Goal: Find specific page/section: Find specific page/section

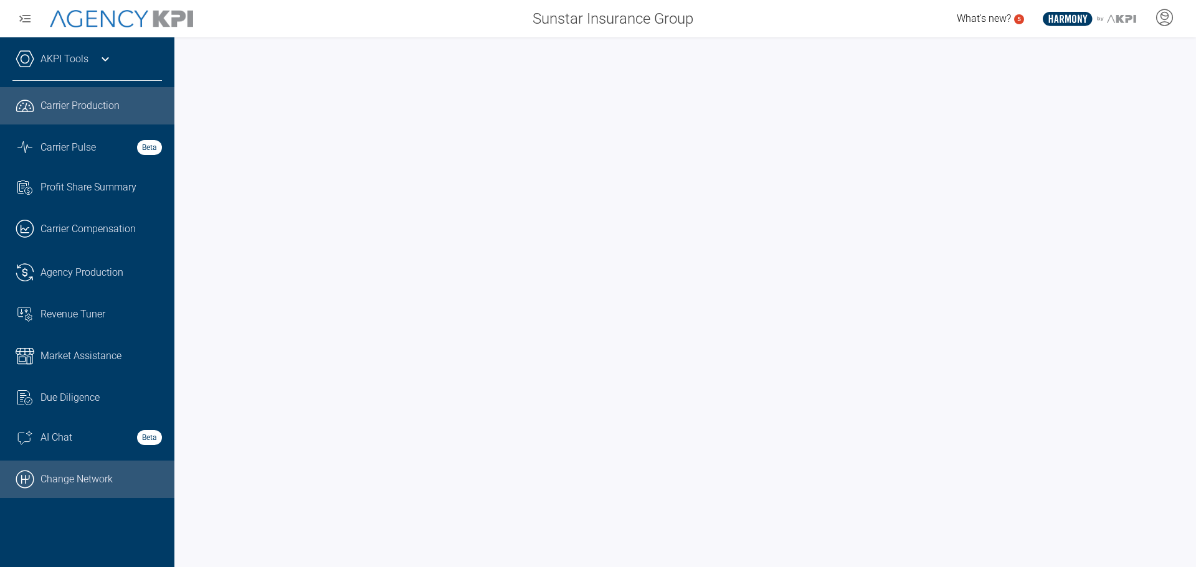
click at [59, 478] on link ".cls-1{fill:none;stroke:#000;stroke-linecap:round;stroke-linejoin:round;stroke-…" at bounding box center [87, 479] width 174 height 37
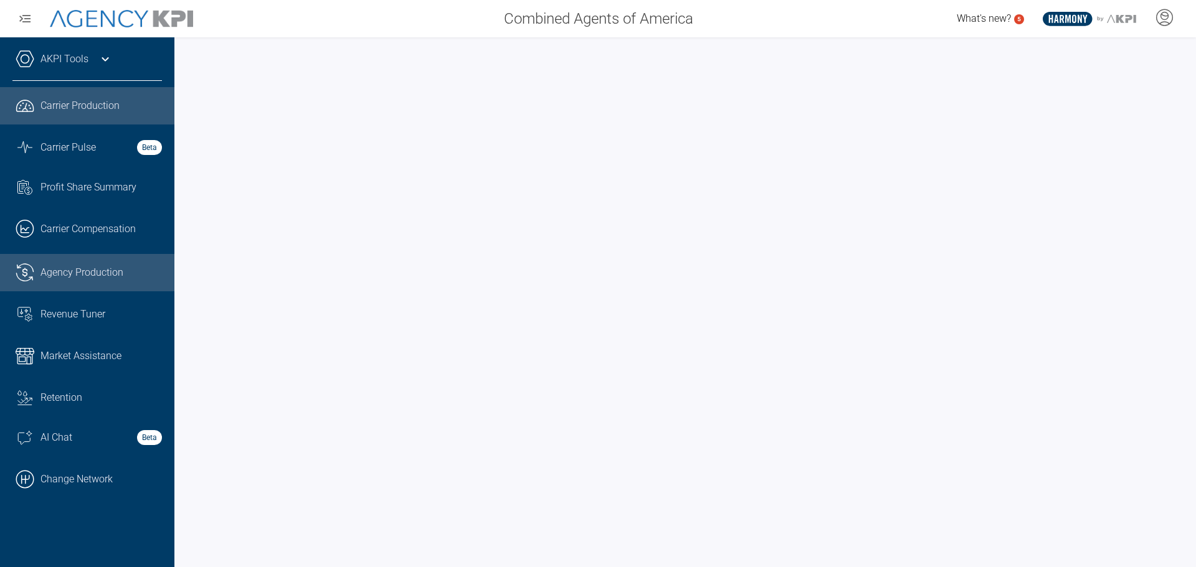
click at [73, 265] on link ".cls-1{fill:none;stroke:#221f20;stroke-linecap:round;stroke-linejoin:round;stro…" at bounding box center [87, 272] width 174 height 37
